Goal: Find specific page/section: Find specific page/section

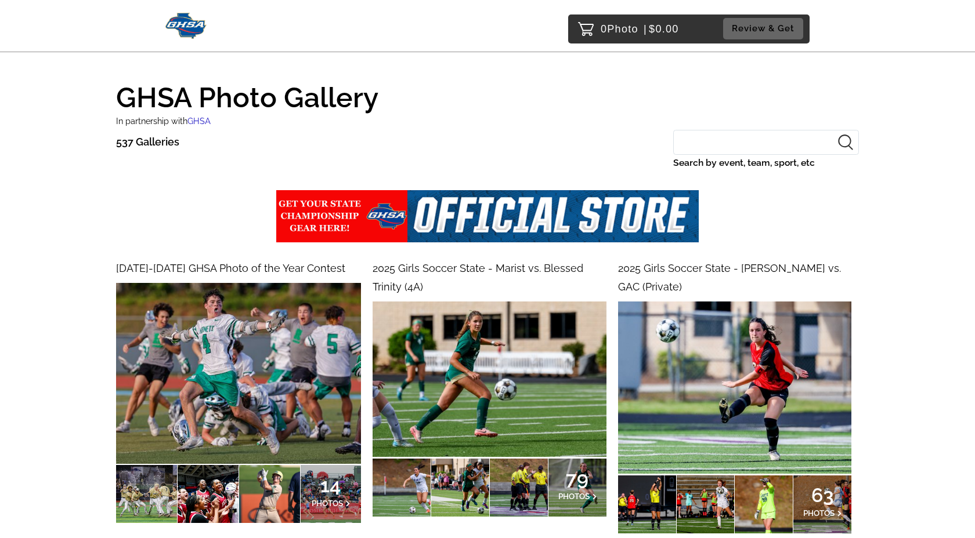
click at [717, 140] on input "Search by event, team, sport, etc" at bounding box center [766, 142] width 186 height 25
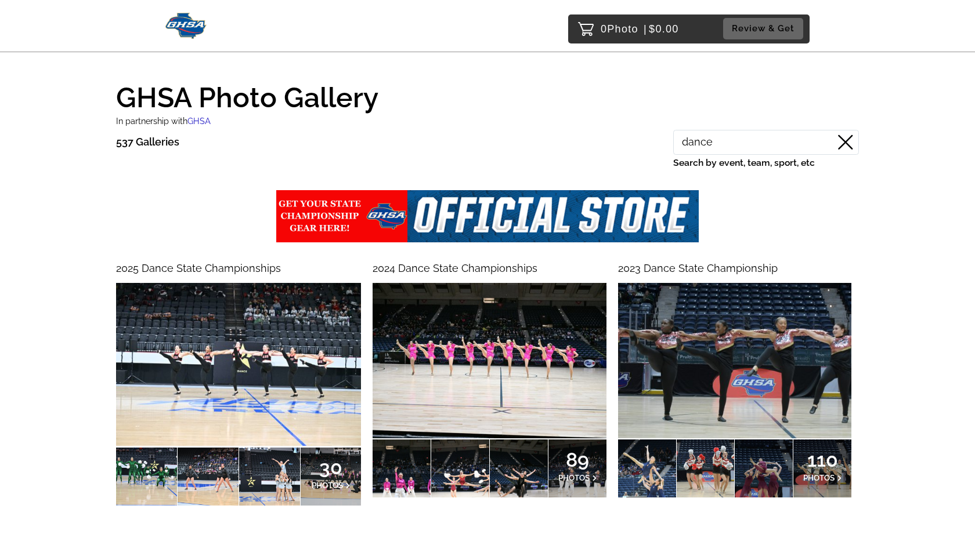
type input "dance"
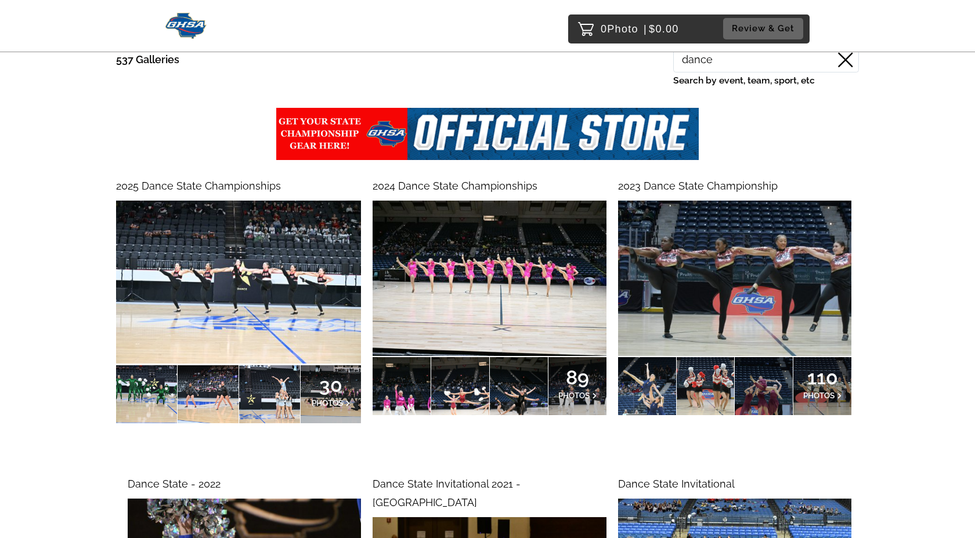
scroll to position [88, 0]
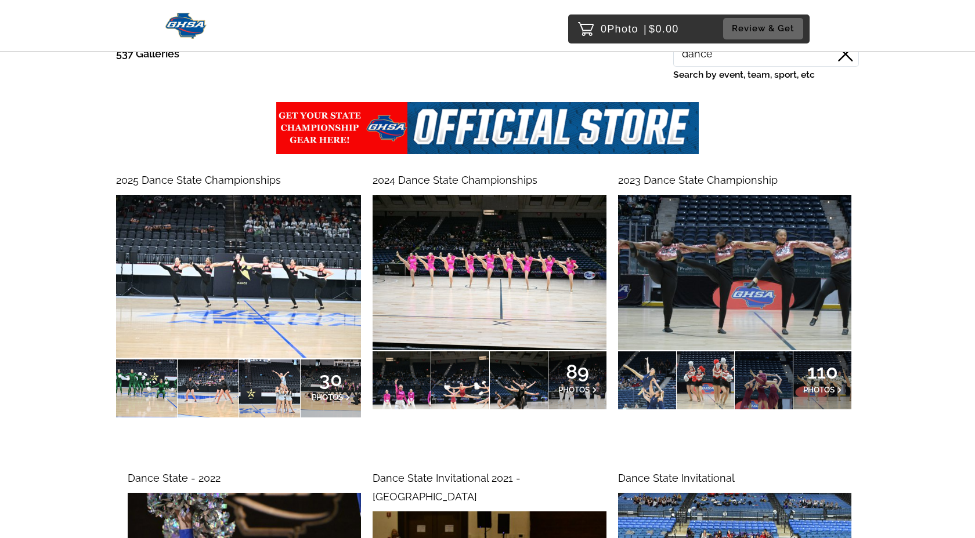
click at [259, 179] on span "2025 Dance State Championships" at bounding box center [198, 180] width 165 height 12
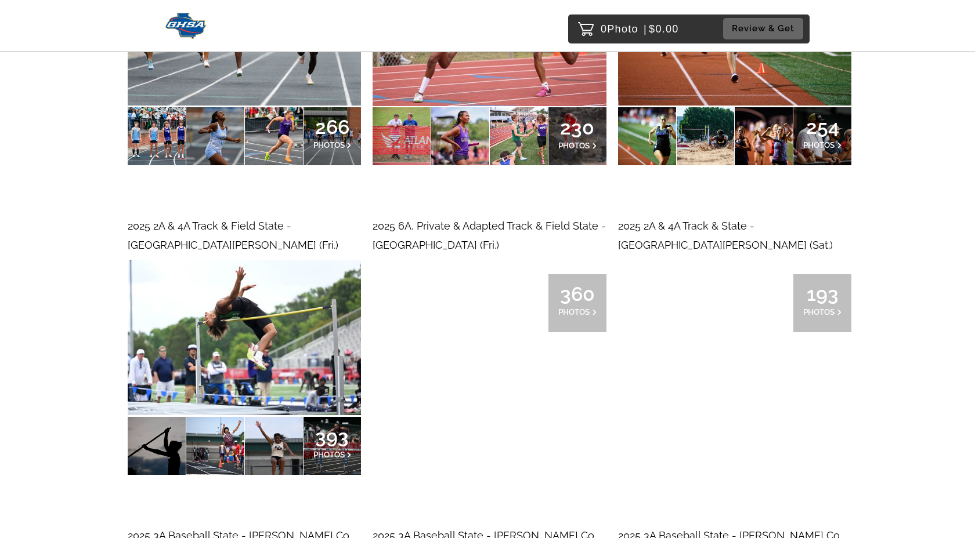
scroll to position [703, 0]
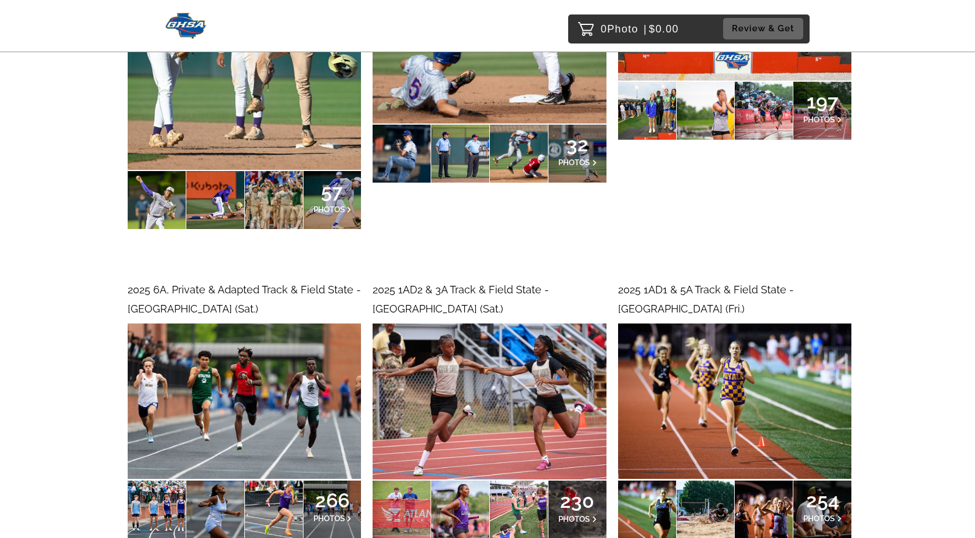
click at [193, 19] on img at bounding box center [185, 26] width 41 height 26
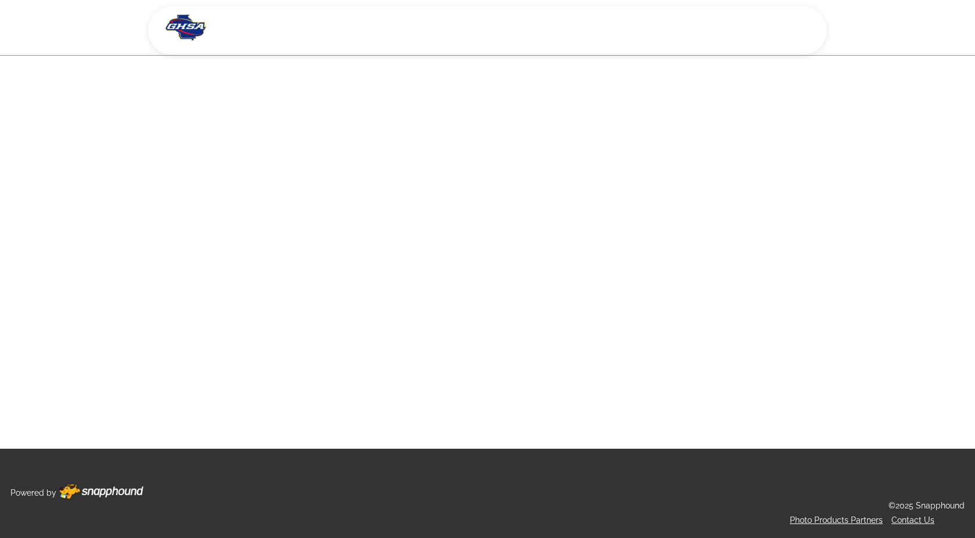
click at [193, 19] on img at bounding box center [185, 28] width 41 height 26
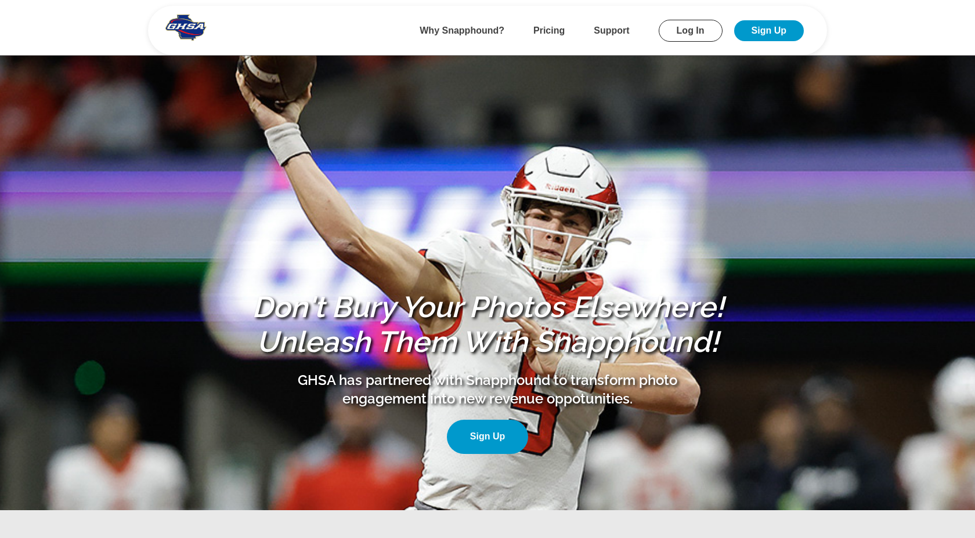
click at [190, 54] on nav "Why Snapphound? Pricing Support Log In Sign Up" at bounding box center [487, 30] width 679 height 49
click at [190, 42] on link at bounding box center [185, 31] width 41 height 32
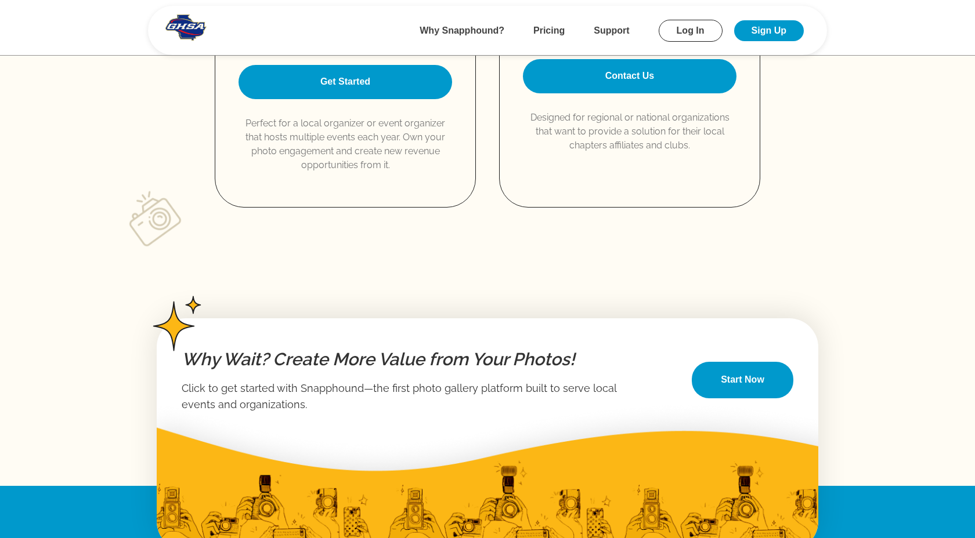
scroll to position [1755, 0]
